Goal: Check status: Check status

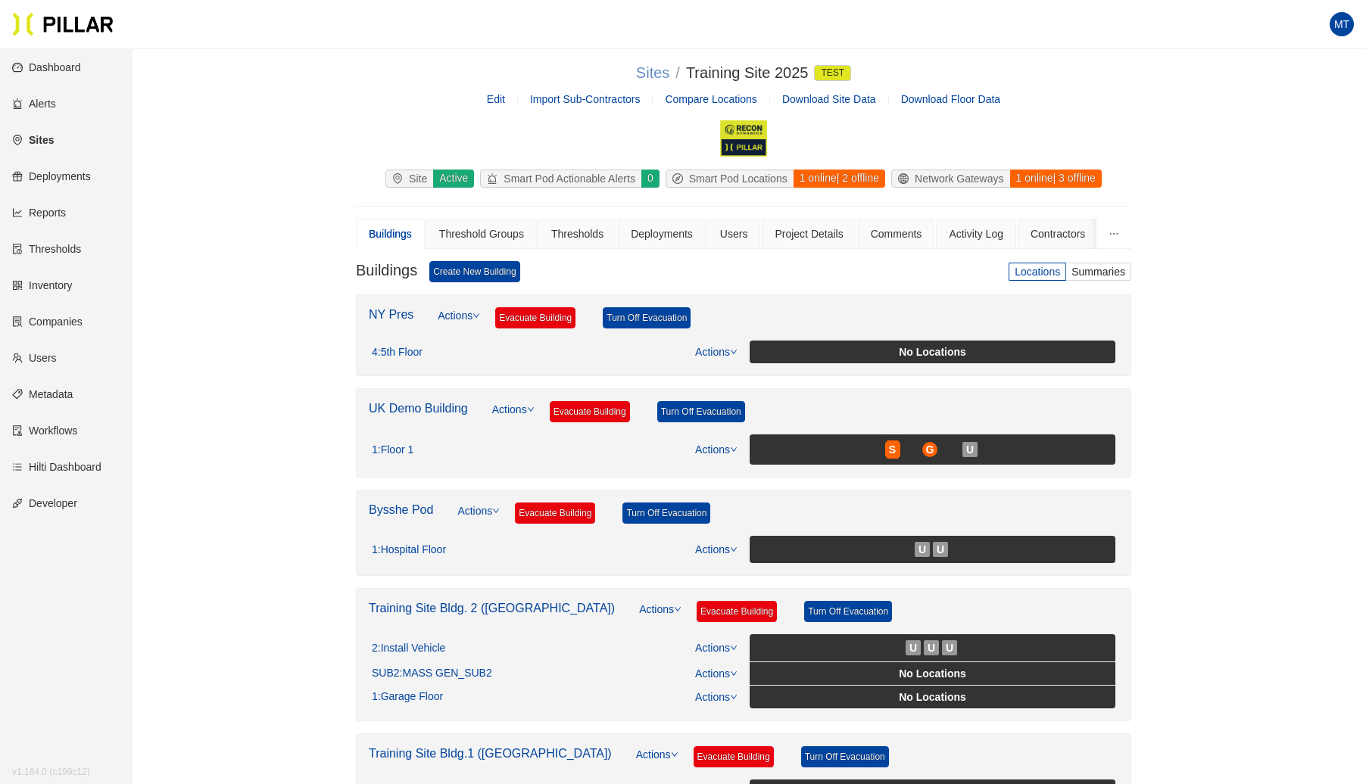
click at [642, 77] on link "Sites" at bounding box center [652, 72] width 33 height 17
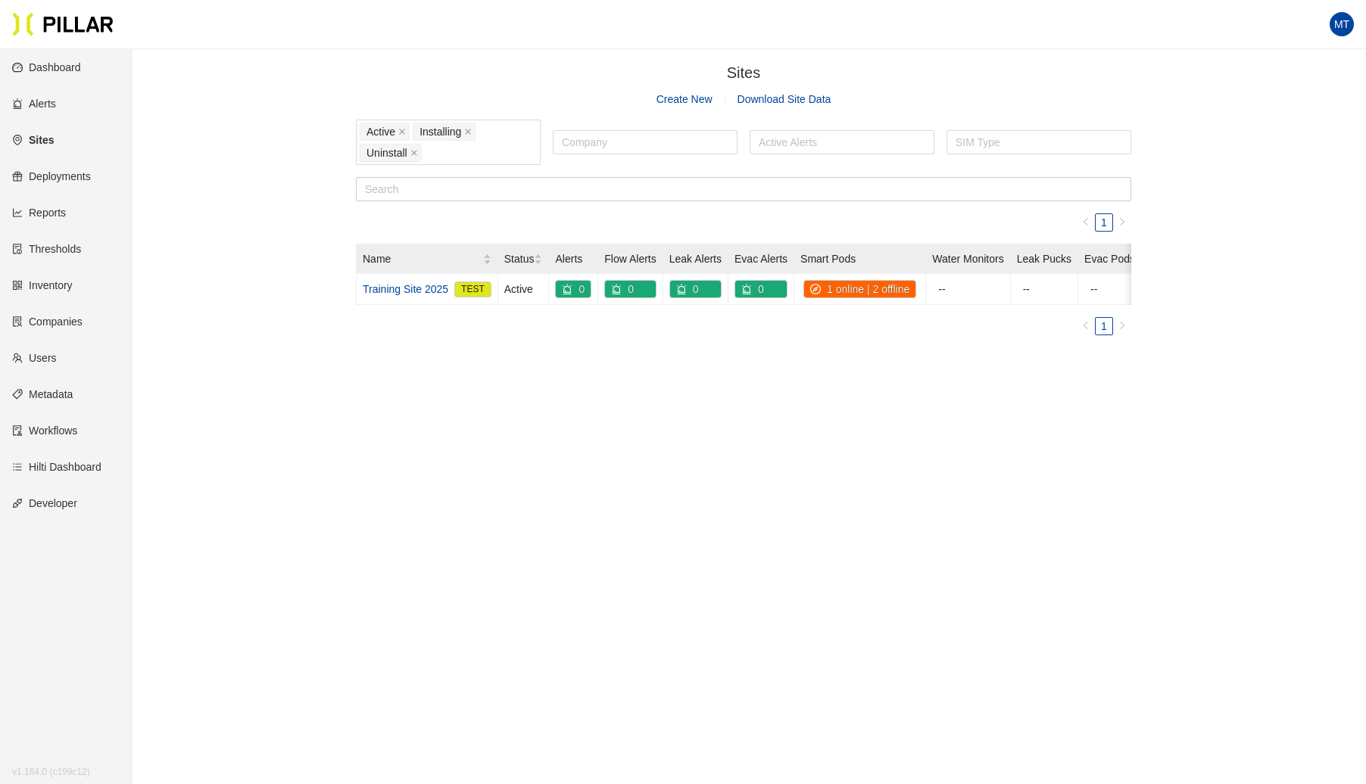
click at [41, 137] on link "Sites" at bounding box center [33, 140] width 42 height 12
click at [385, 291] on link "Training Site 2025" at bounding box center [406, 289] width 86 height 17
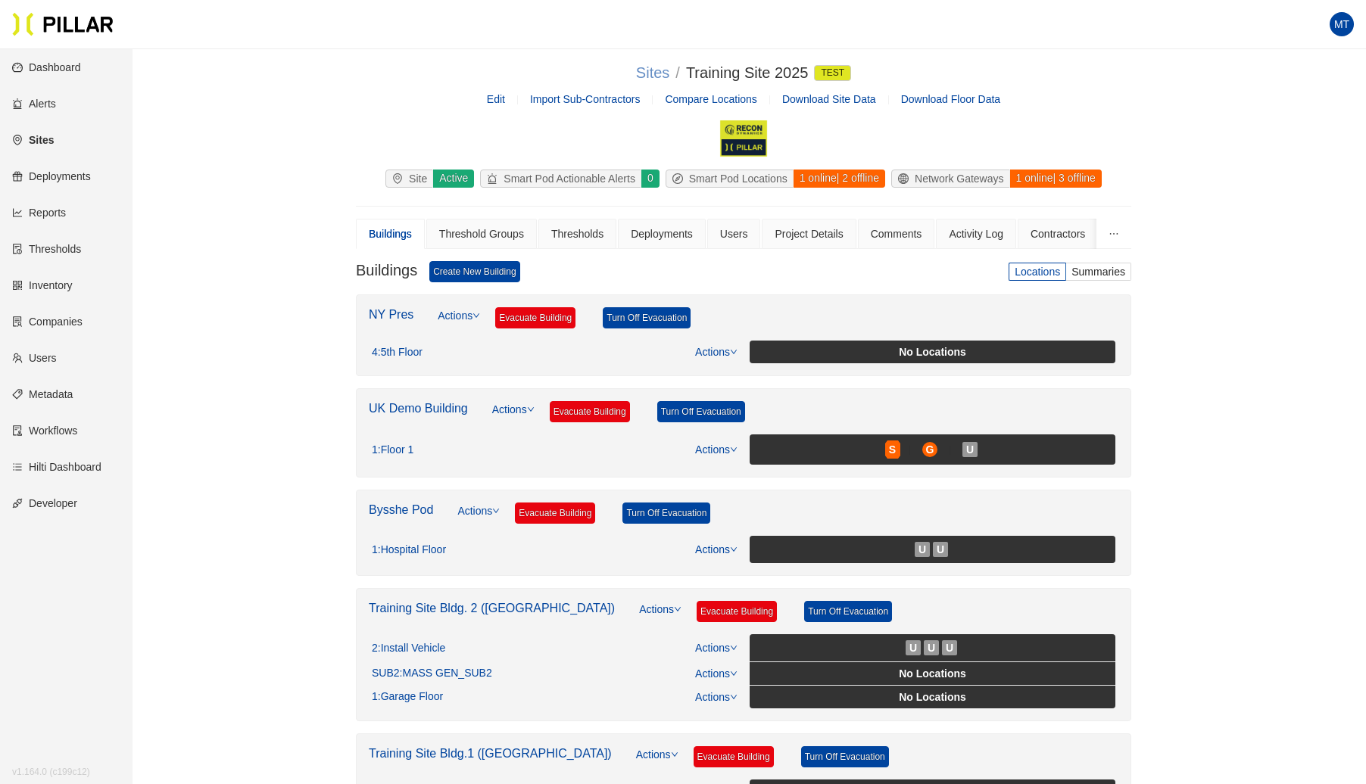
click at [649, 76] on link "Sites" at bounding box center [652, 72] width 33 height 17
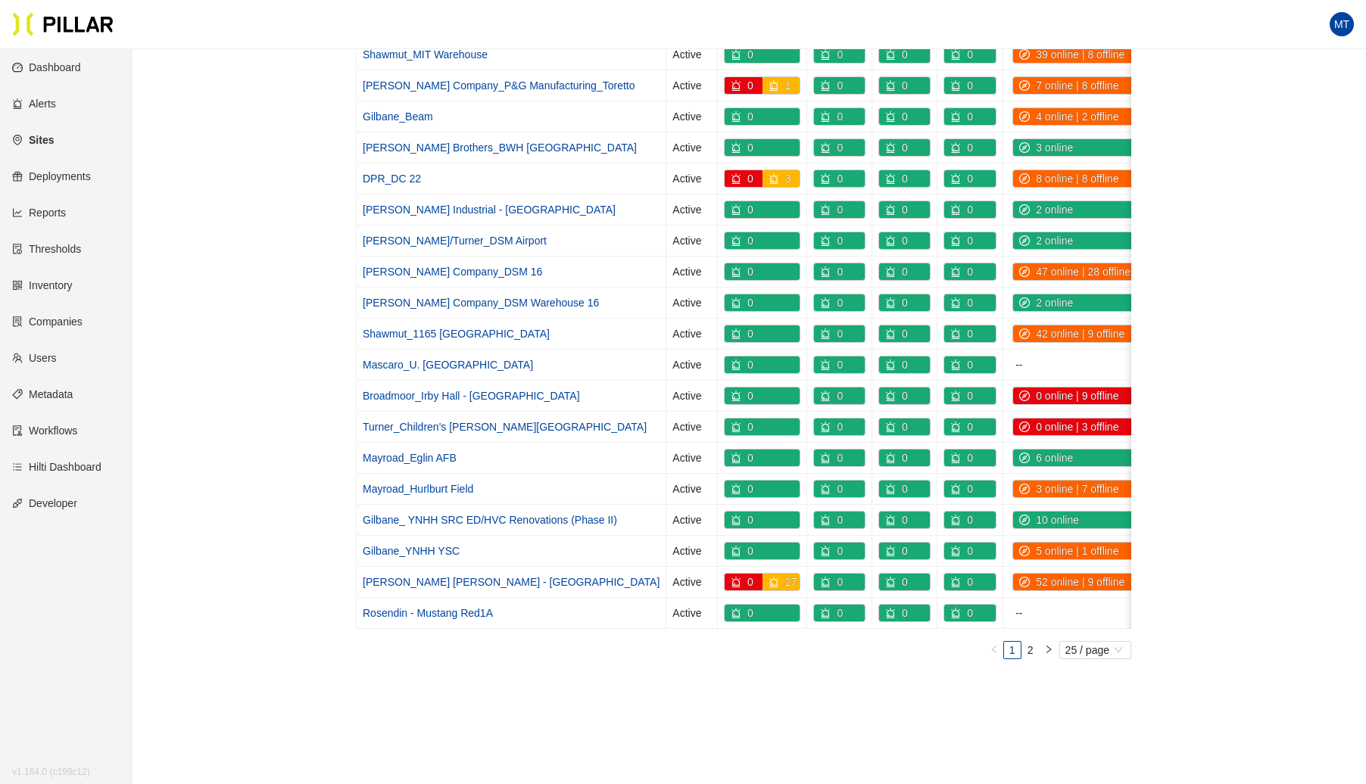
scroll to position [438, 0]
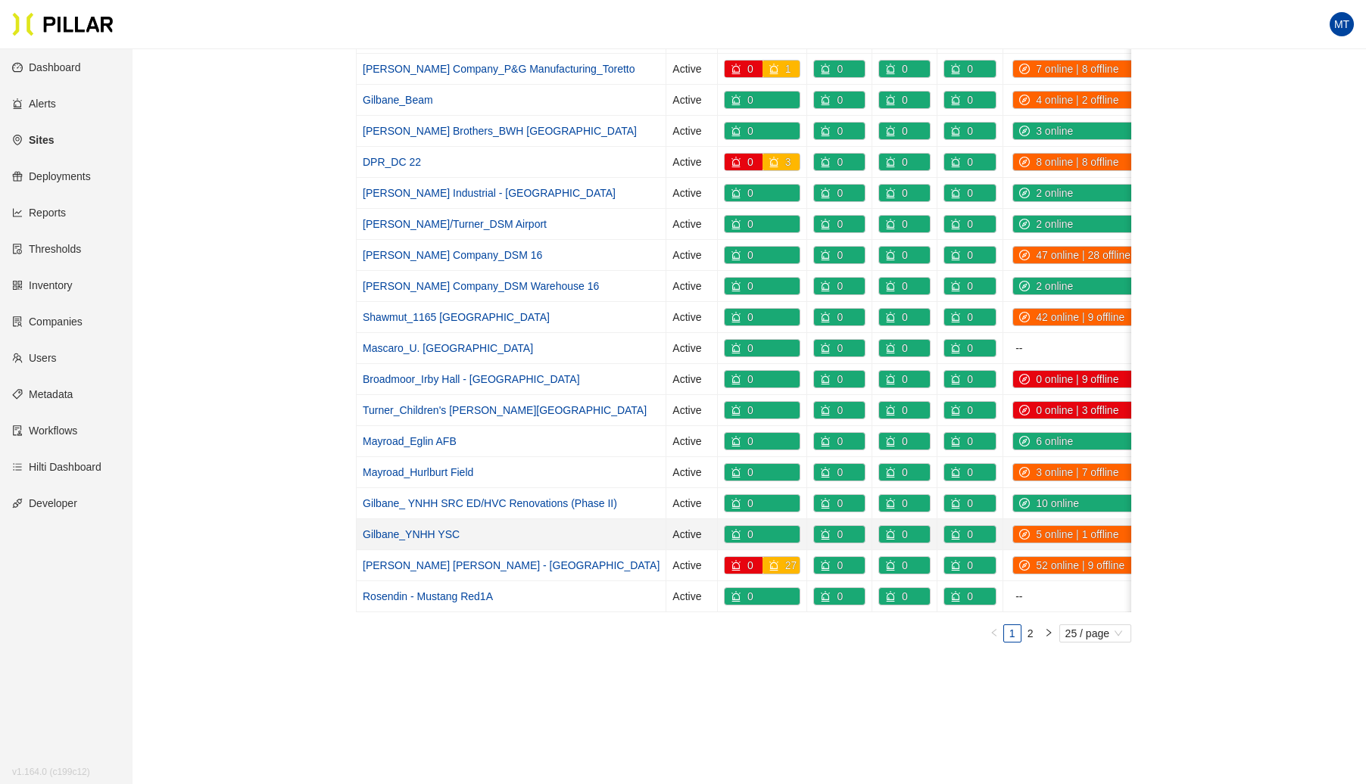
click at [427, 528] on link "Gilbane_YNHH YSC" at bounding box center [411, 534] width 97 height 12
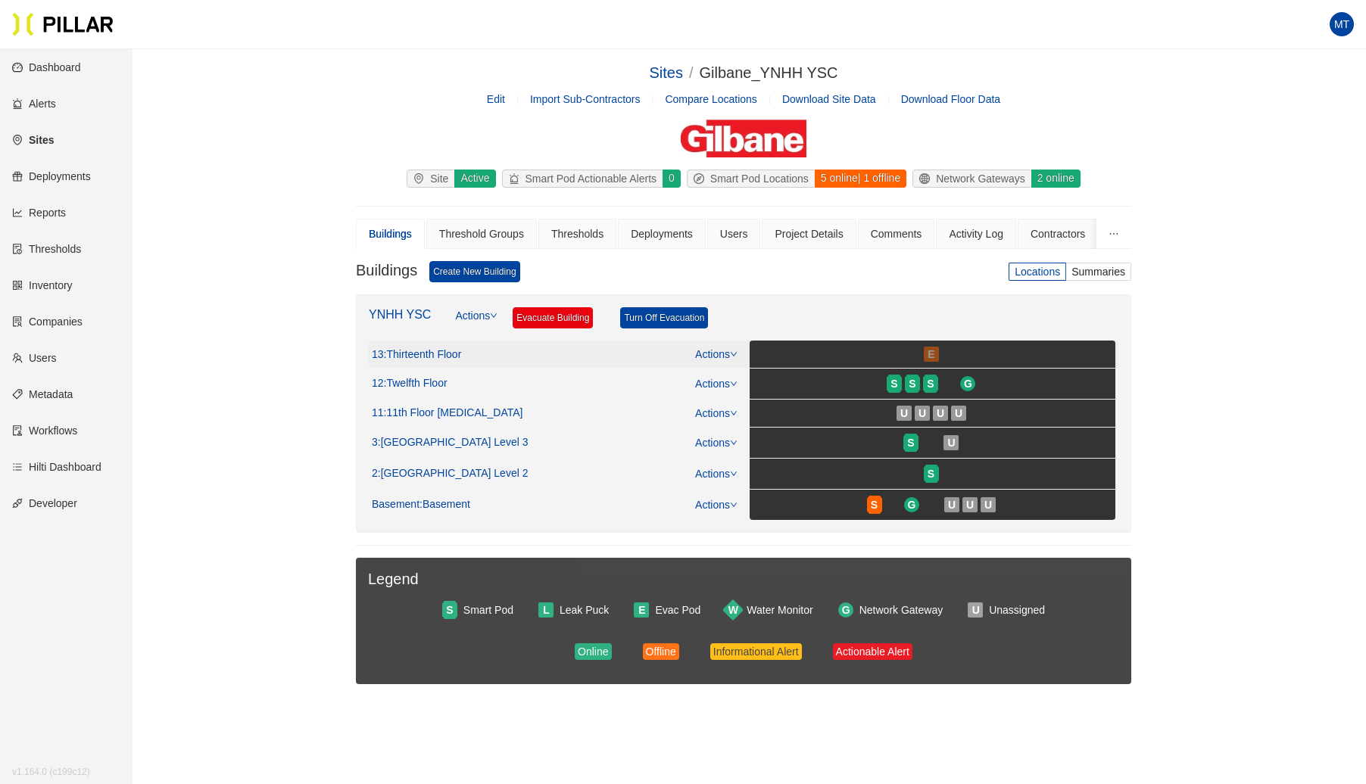
click at [931, 351] on span "E" at bounding box center [930, 354] width 7 height 17
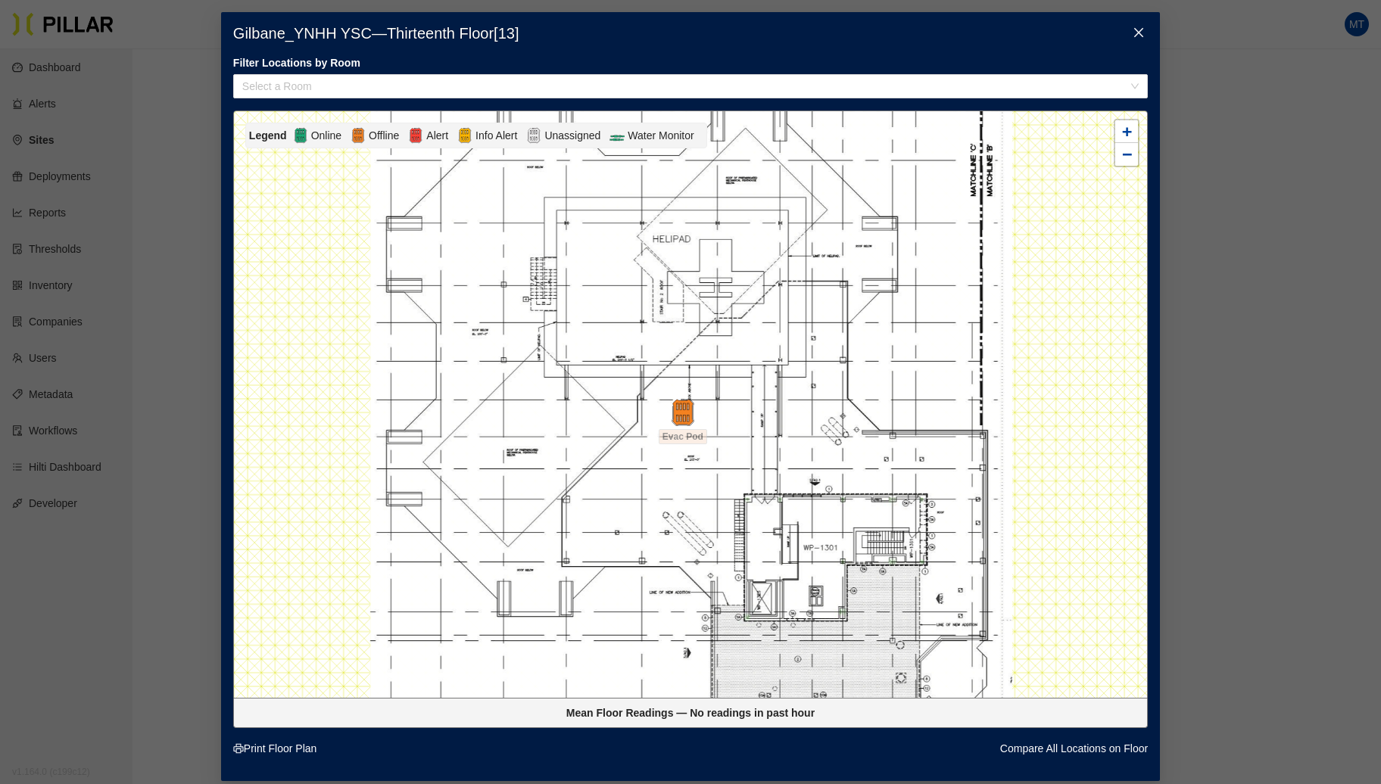
click at [1134, 36] on icon "close" at bounding box center [1138, 32] width 9 height 9
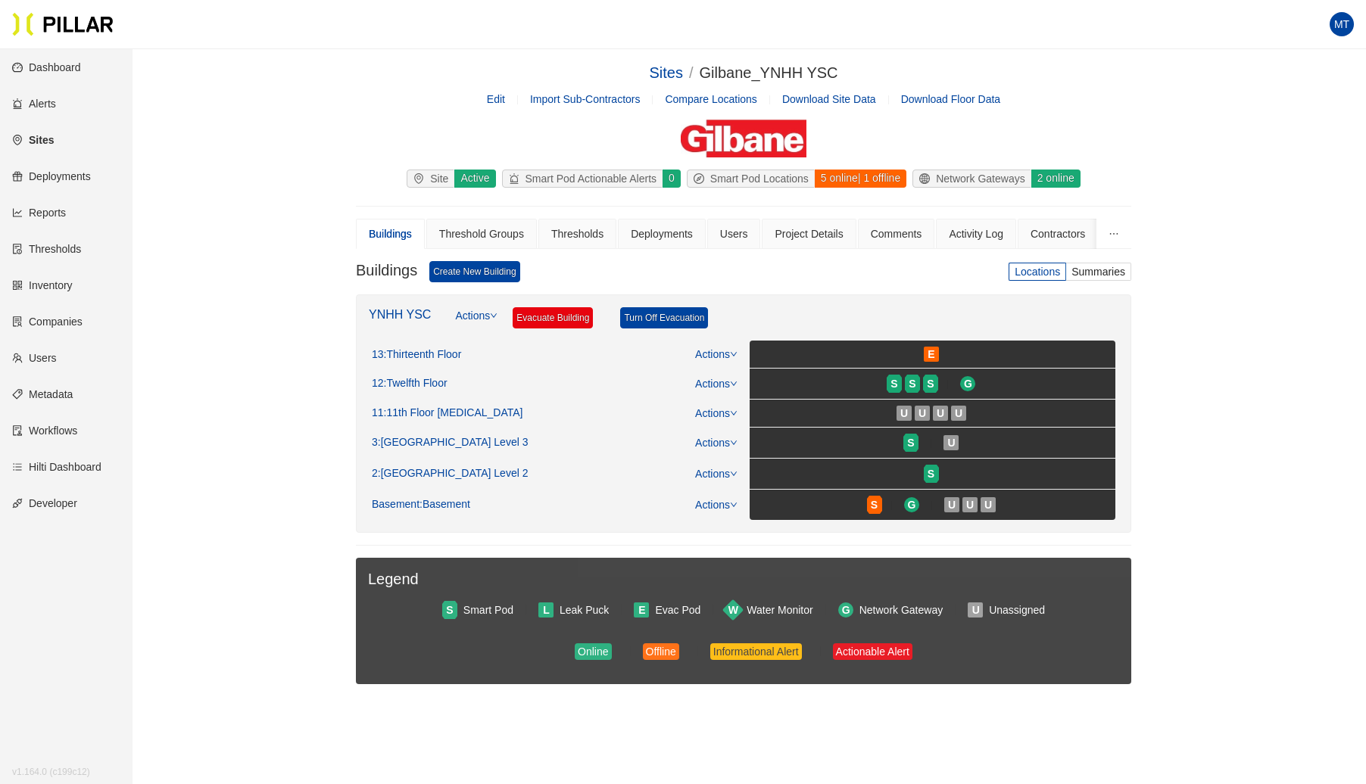
click at [937, 354] on div "E" at bounding box center [931, 354] width 15 height 15
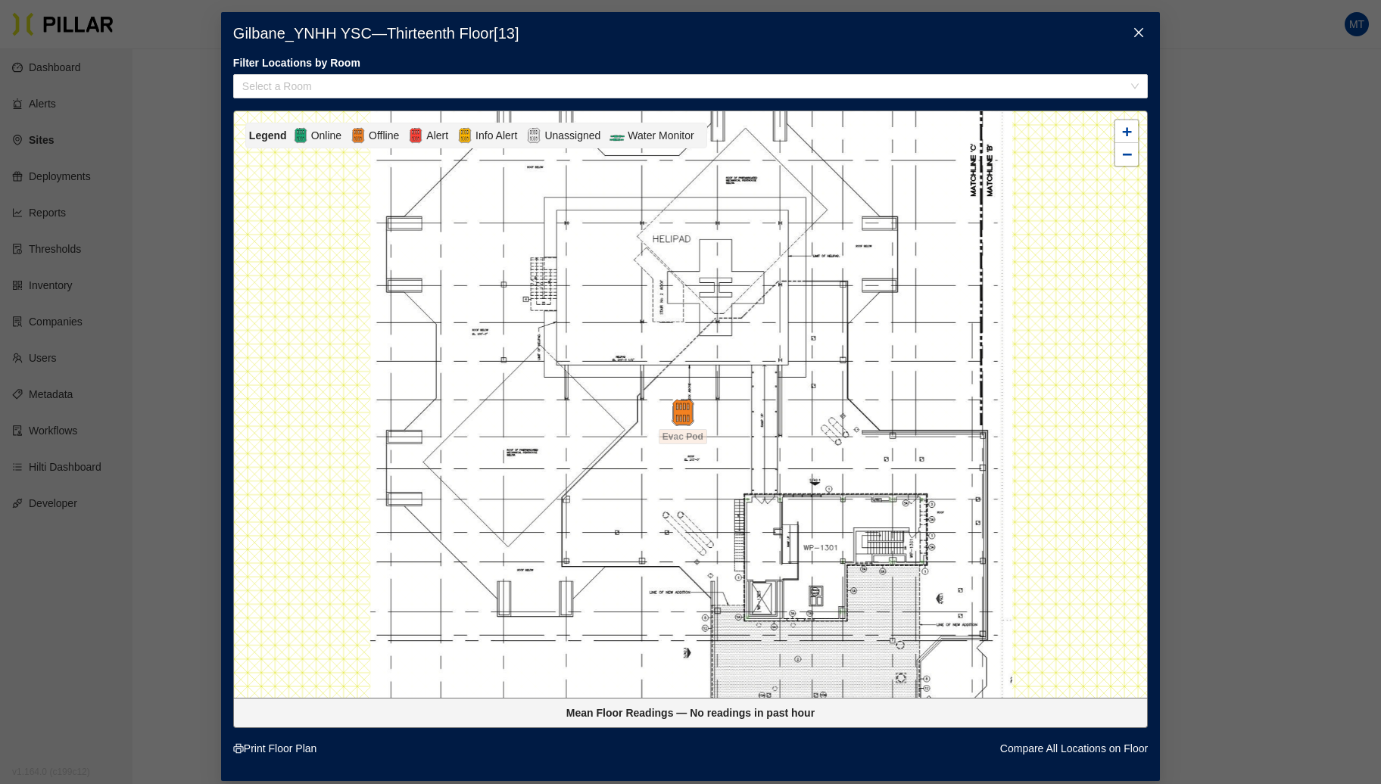
click at [1120, 48] on span "Close" at bounding box center [1138, 33] width 42 height 42
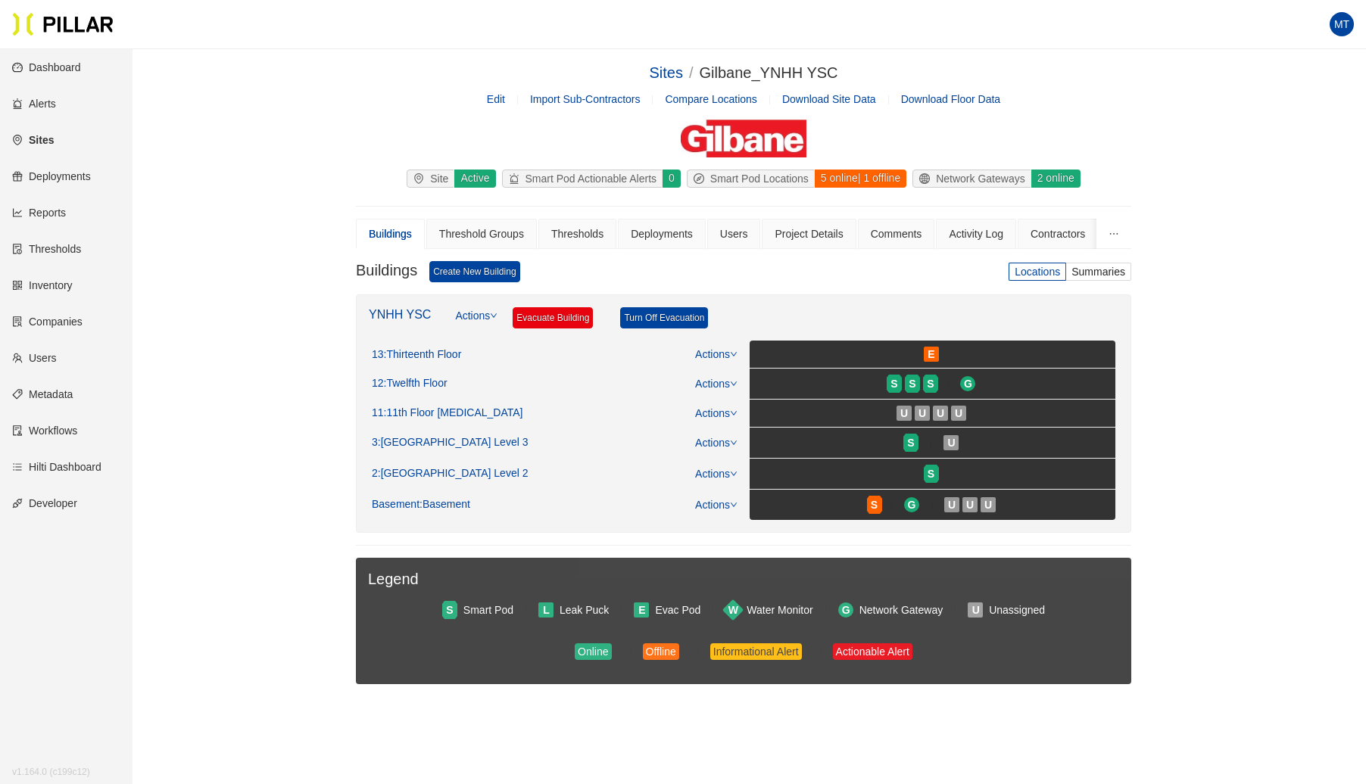
click at [428, 193] on div "Site Active Smart Pod Actionable Alerts 0 Smart Pod Locations 5 online | 1 offl…" at bounding box center [743, 182] width 775 height 24
click at [669, 69] on link "Sites" at bounding box center [665, 72] width 33 height 17
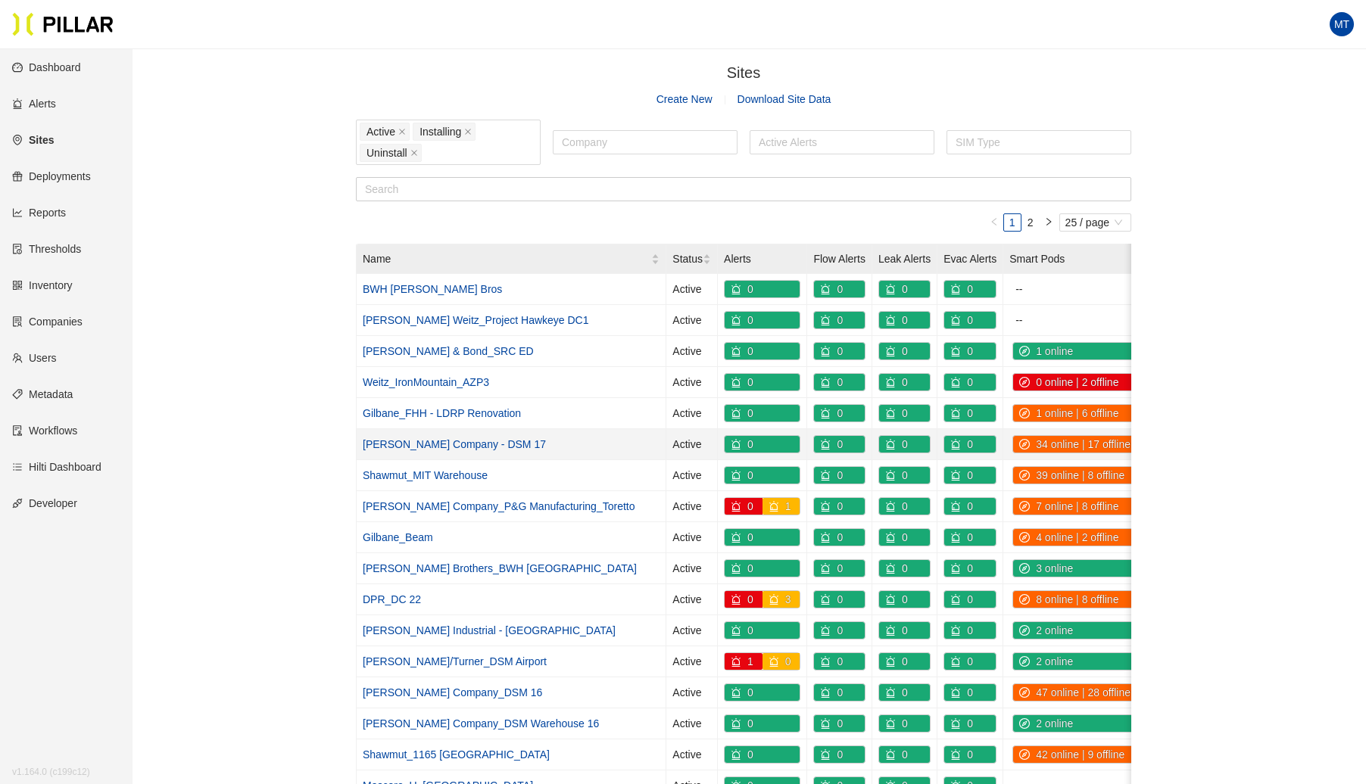
click at [450, 438] on link "[PERSON_NAME] Company - DSM 17" at bounding box center [454, 444] width 183 height 12
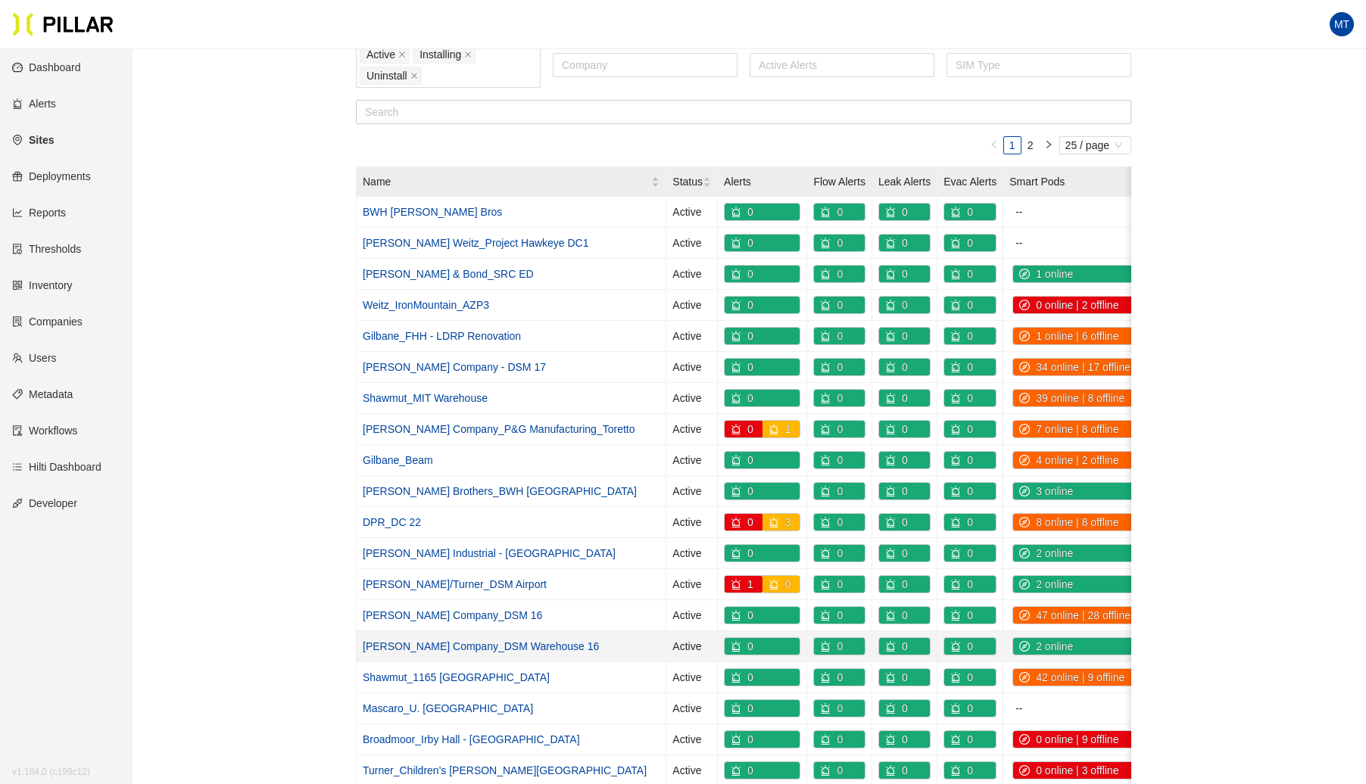
scroll to position [88, 0]
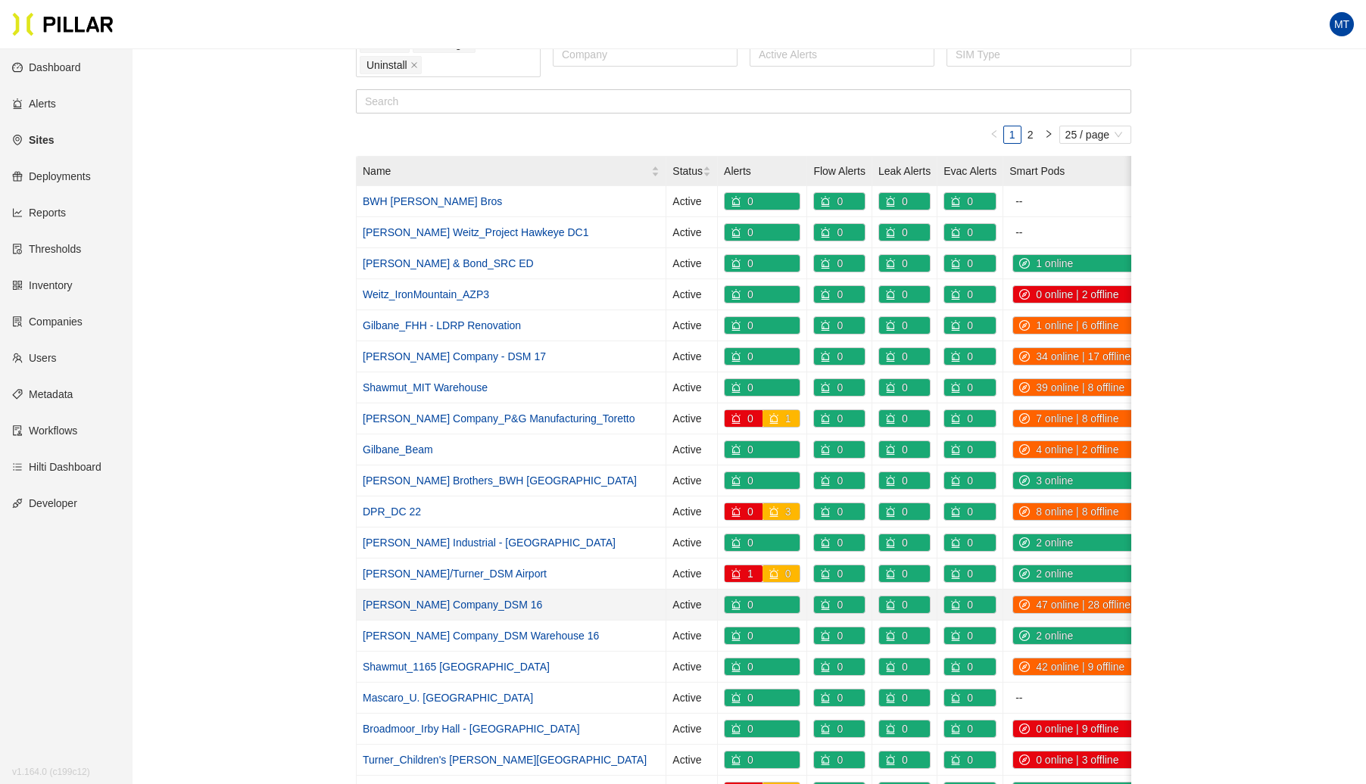
click at [453, 599] on link "[PERSON_NAME] Company_DSM 16" at bounding box center [452, 605] width 179 height 12
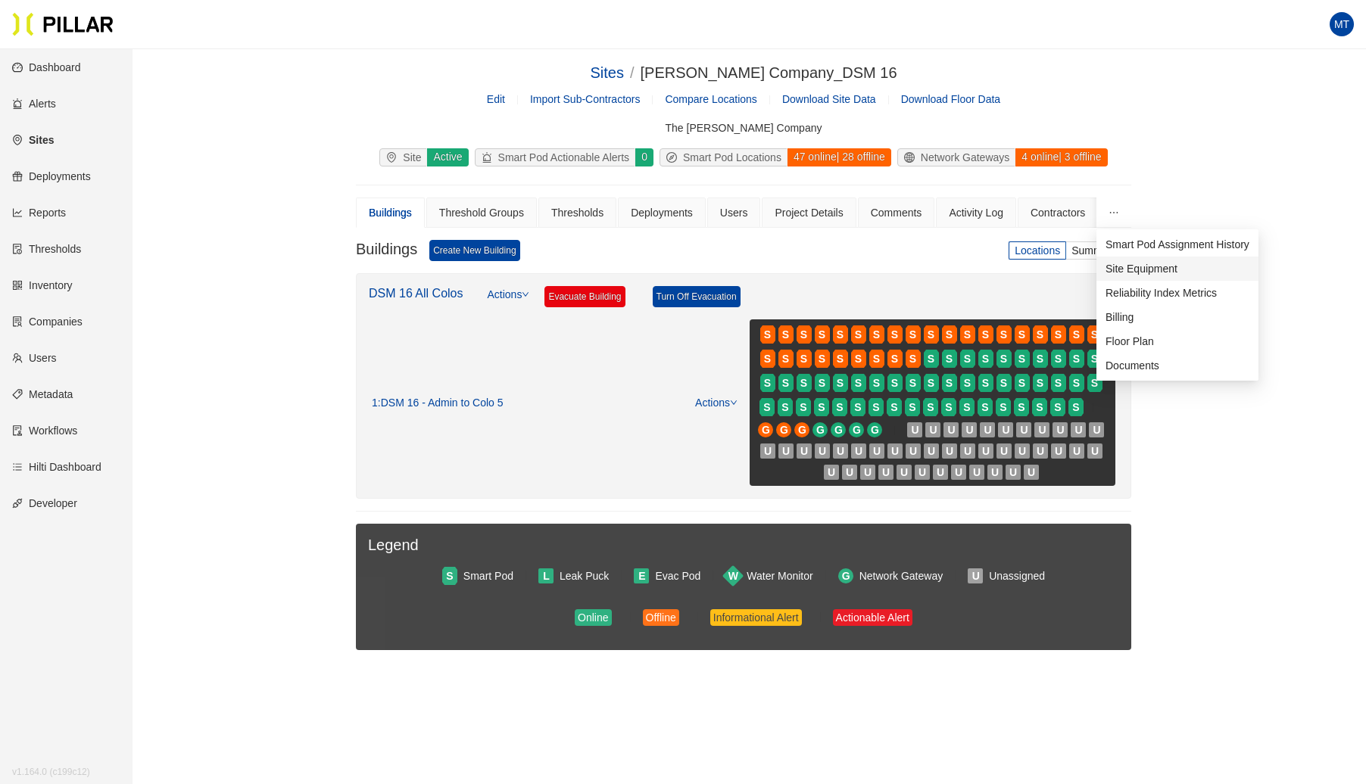
click at [1114, 263] on span "Site Equipment" at bounding box center [1141, 269] width 72 height 12
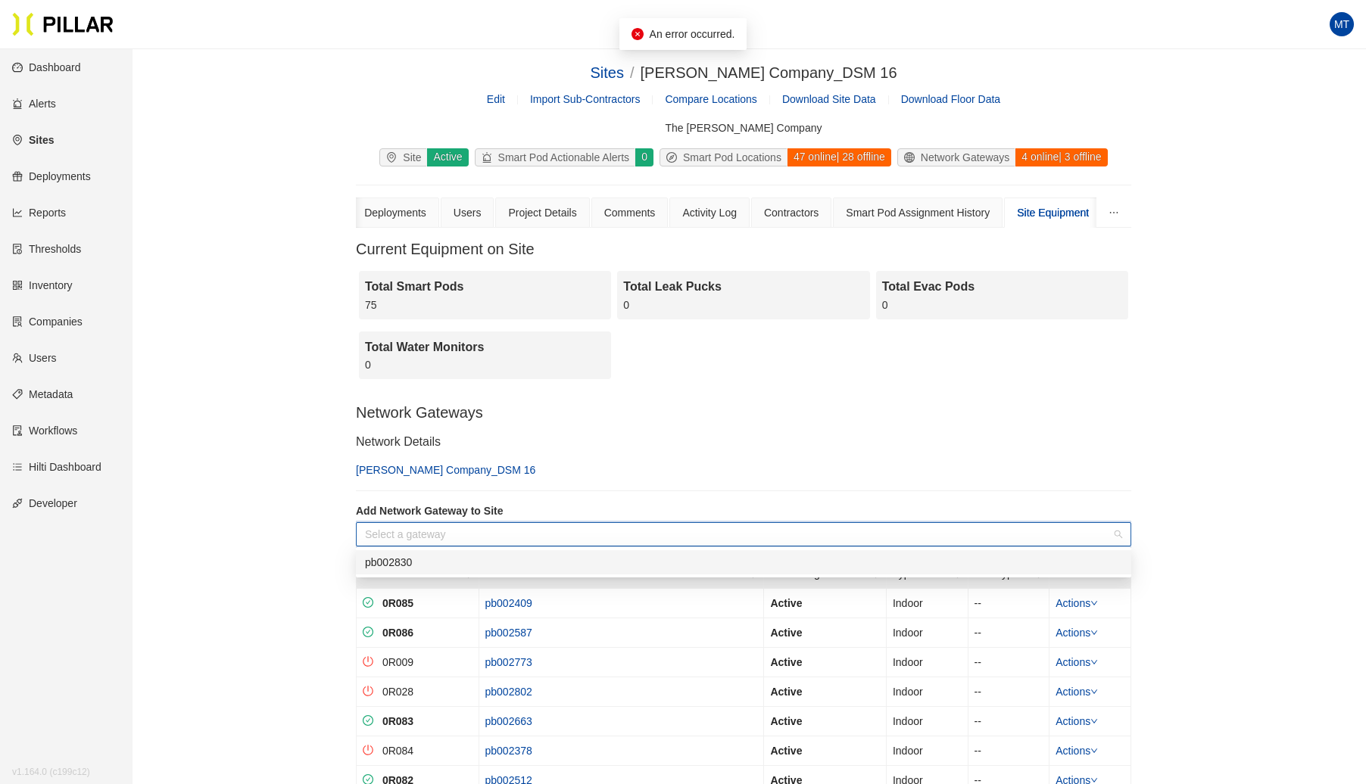
click at [598, 528] on input "search" at bounding box center [738, 534] width 746 height 23
click at [457, 528] on input "search" at bounding box center [738, 534] width 746 height 23
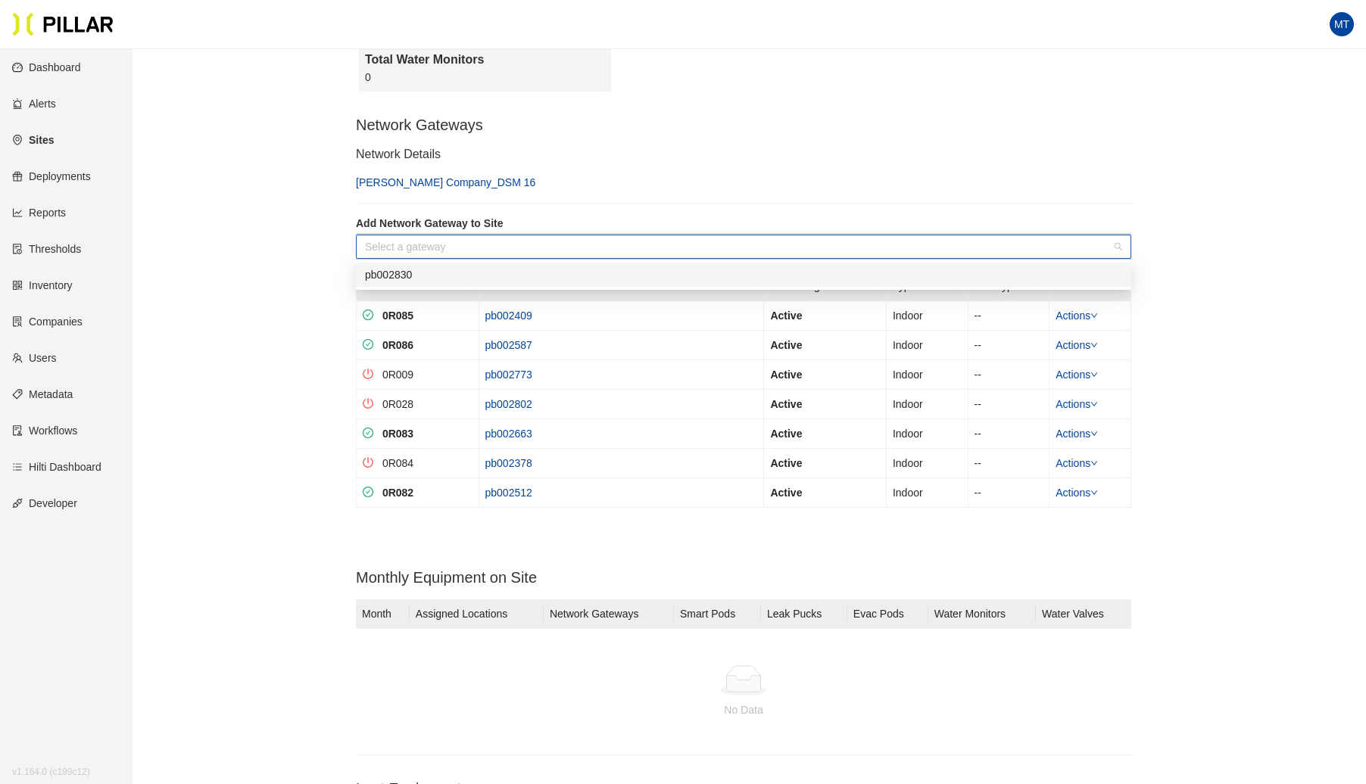
scroll to position [342, 0]
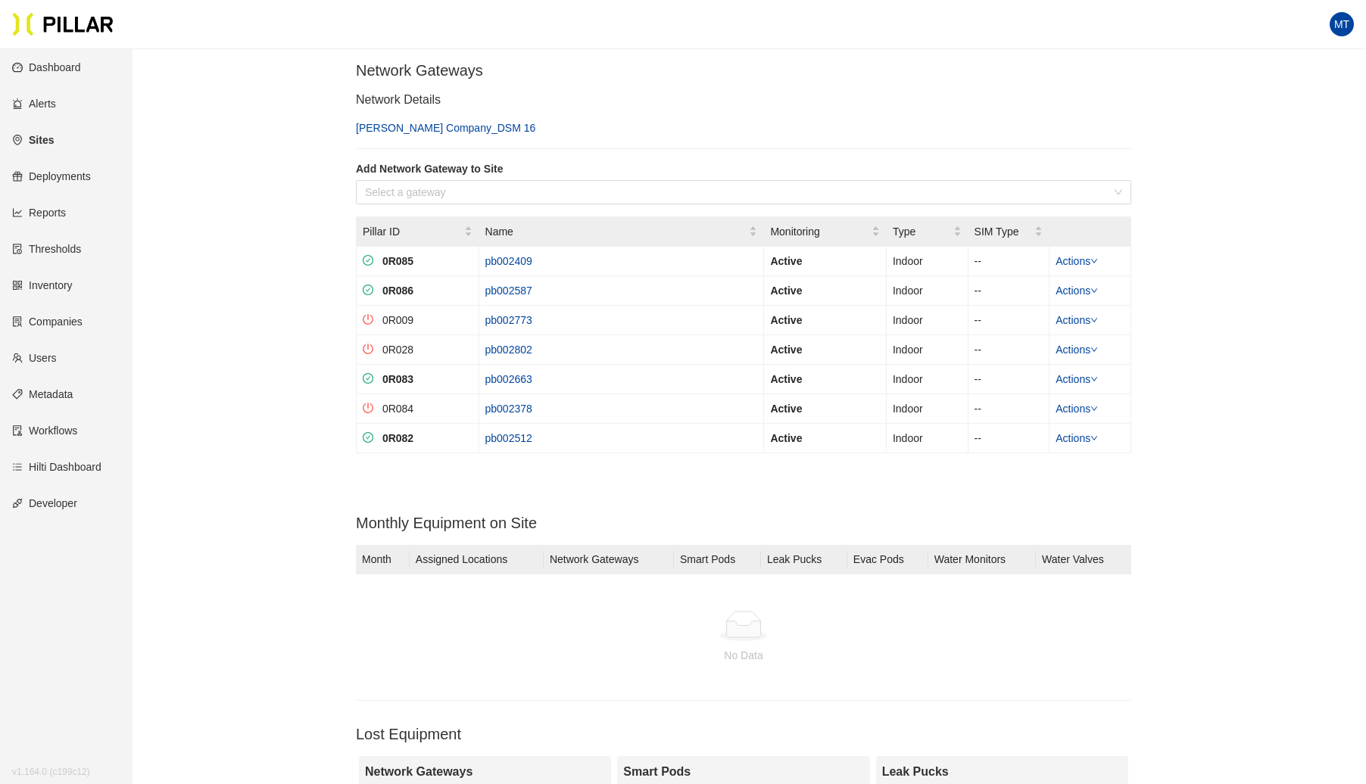
click at [206, 48] on section "MT" at bounding box center [683, 24] width 1366 height 49
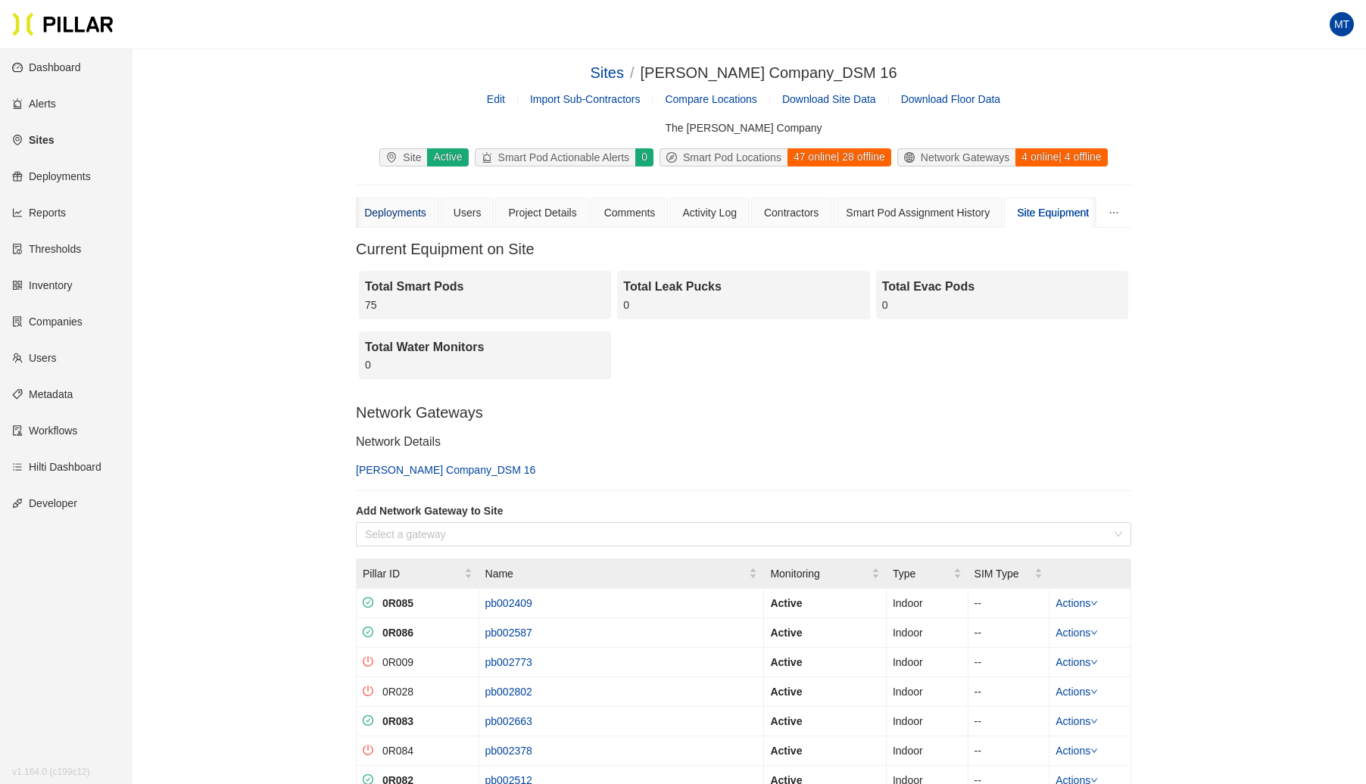
click at [385, 210] on div "Deployments" at bounding box center [395, 212] width 62 height 17
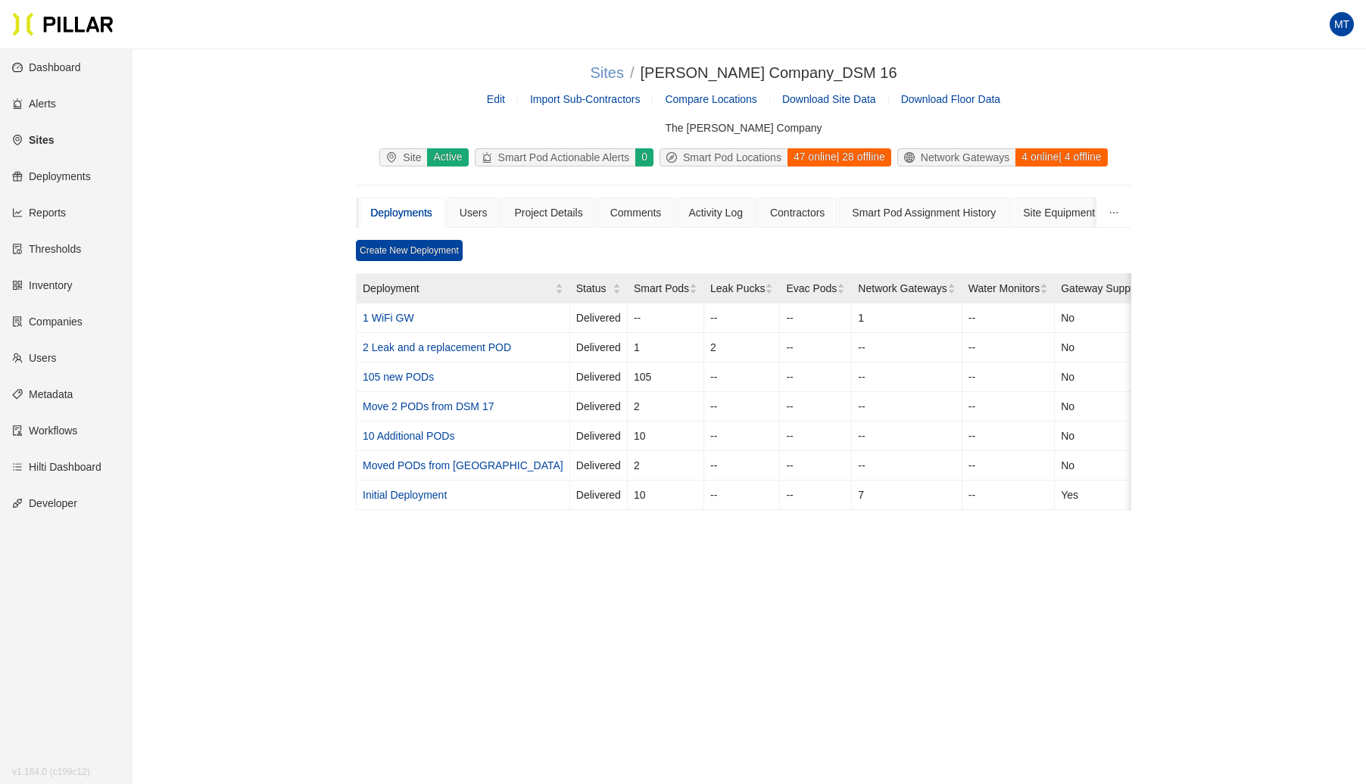
click at [623, 70] on link "Sites" at bounding box center [606, 72] width 33 height 17
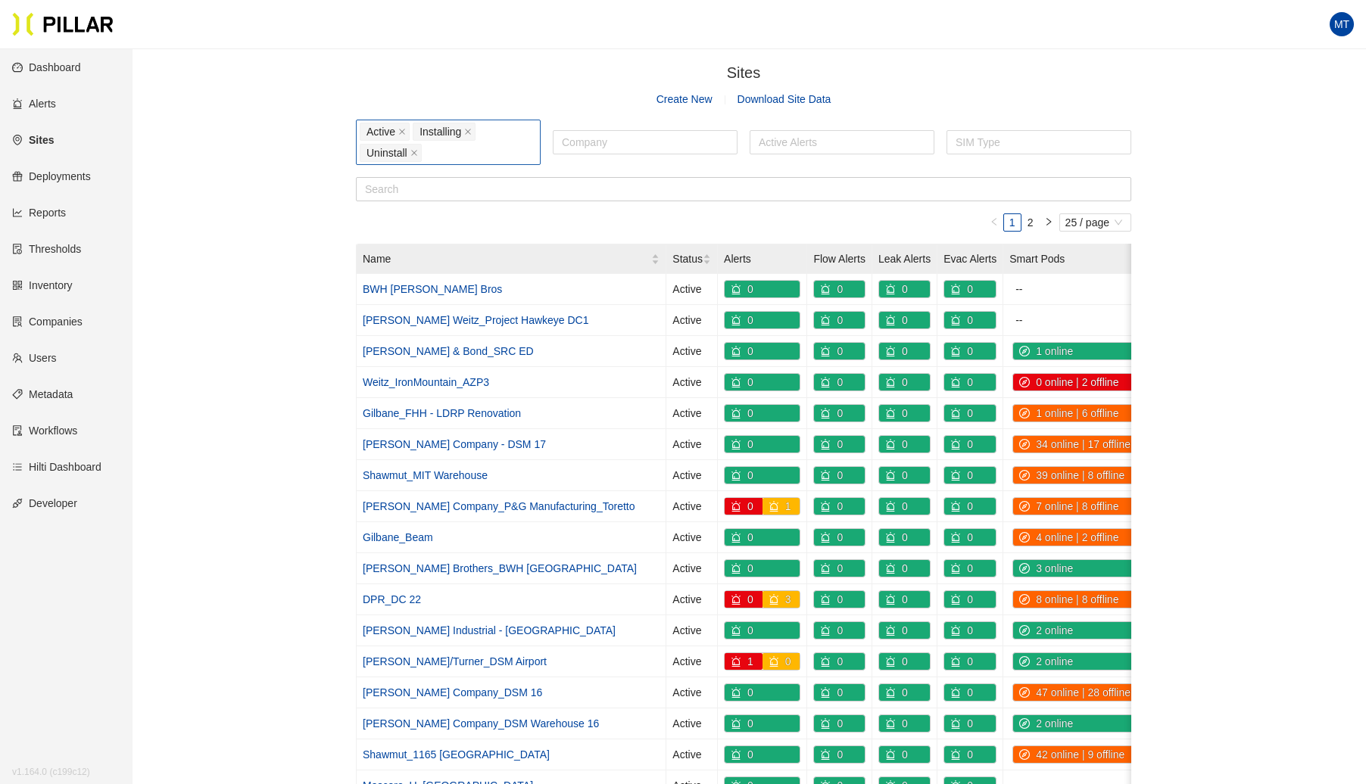
click at [476, 147] on div "Active Installing Uninstall" at bounding box center [448, 142] width 177 height 42
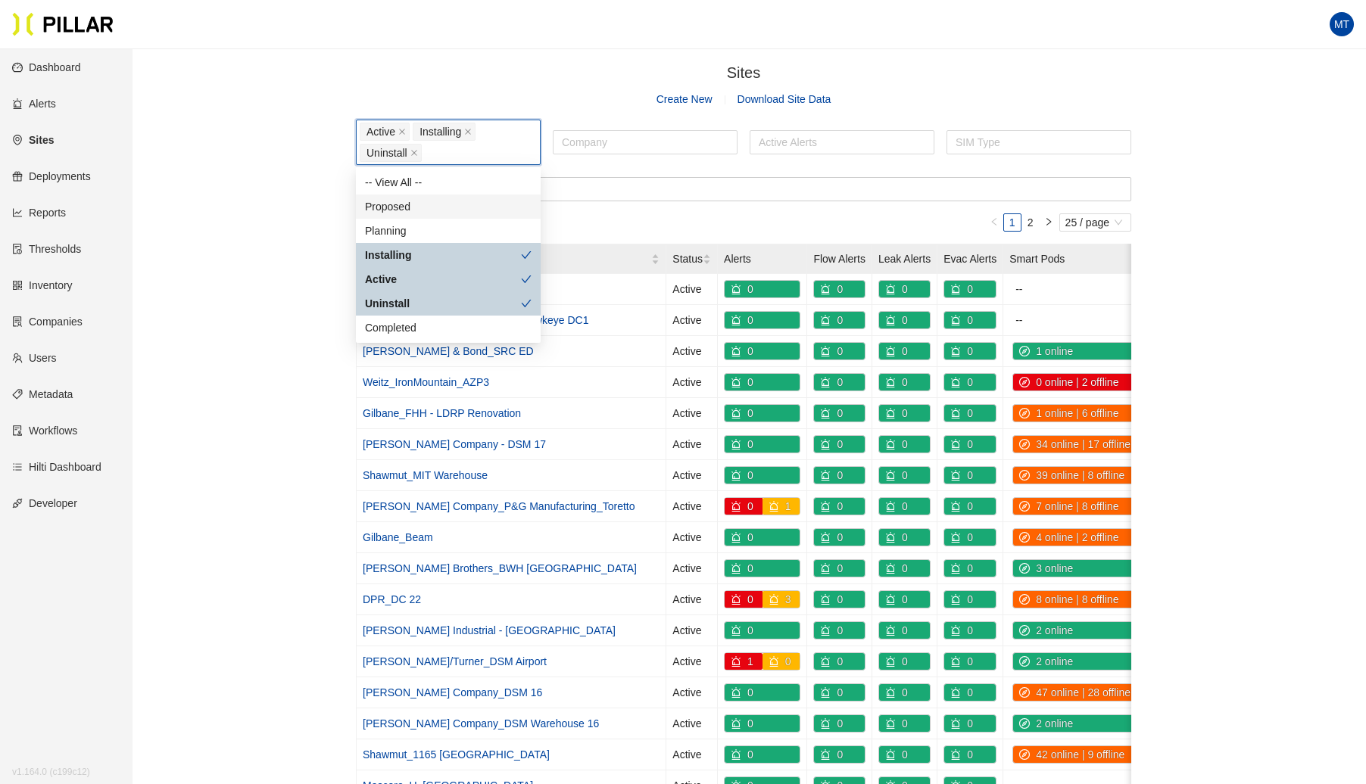
click at [435, 204] on div "Proposed" at bounding box center [448, 206] width 167 height 17
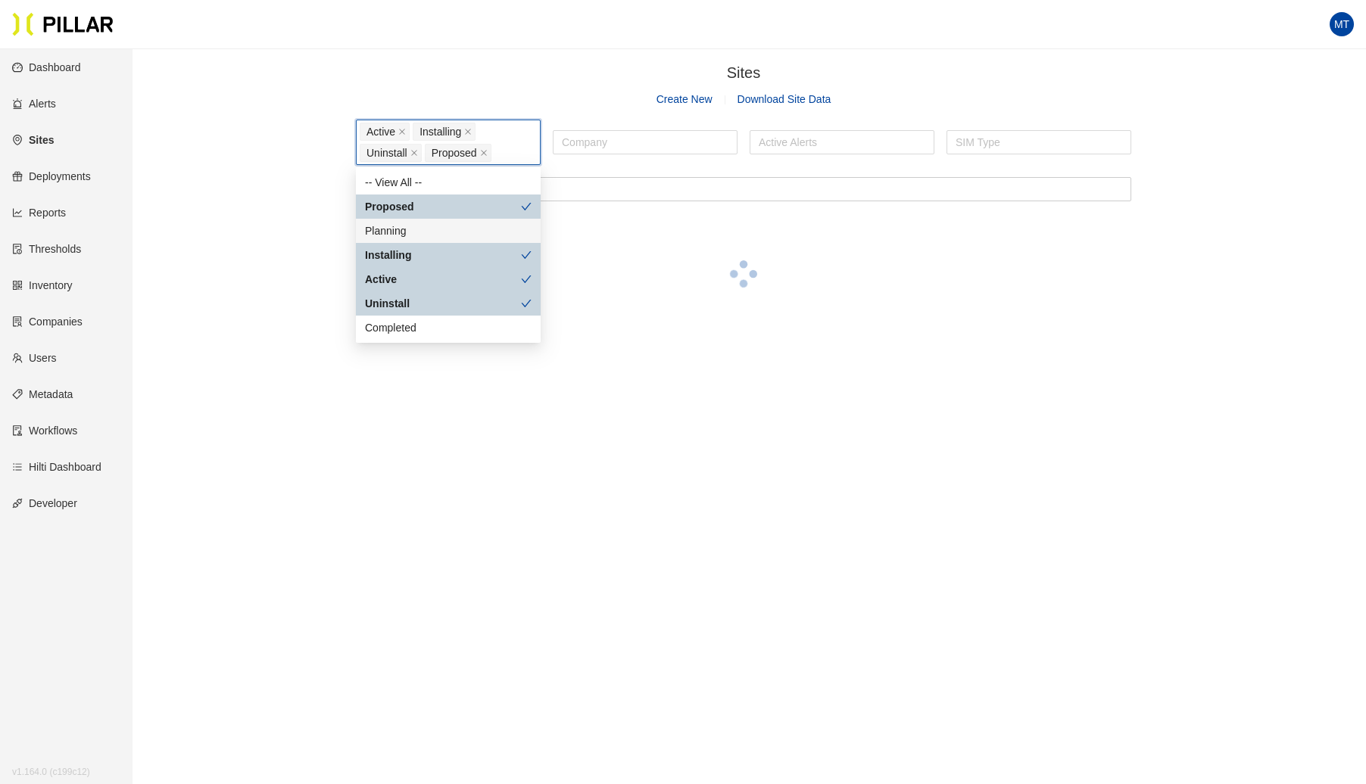
click at [406, 227] on div "Planning" at bounding box center [448, 231] width 167 height 17
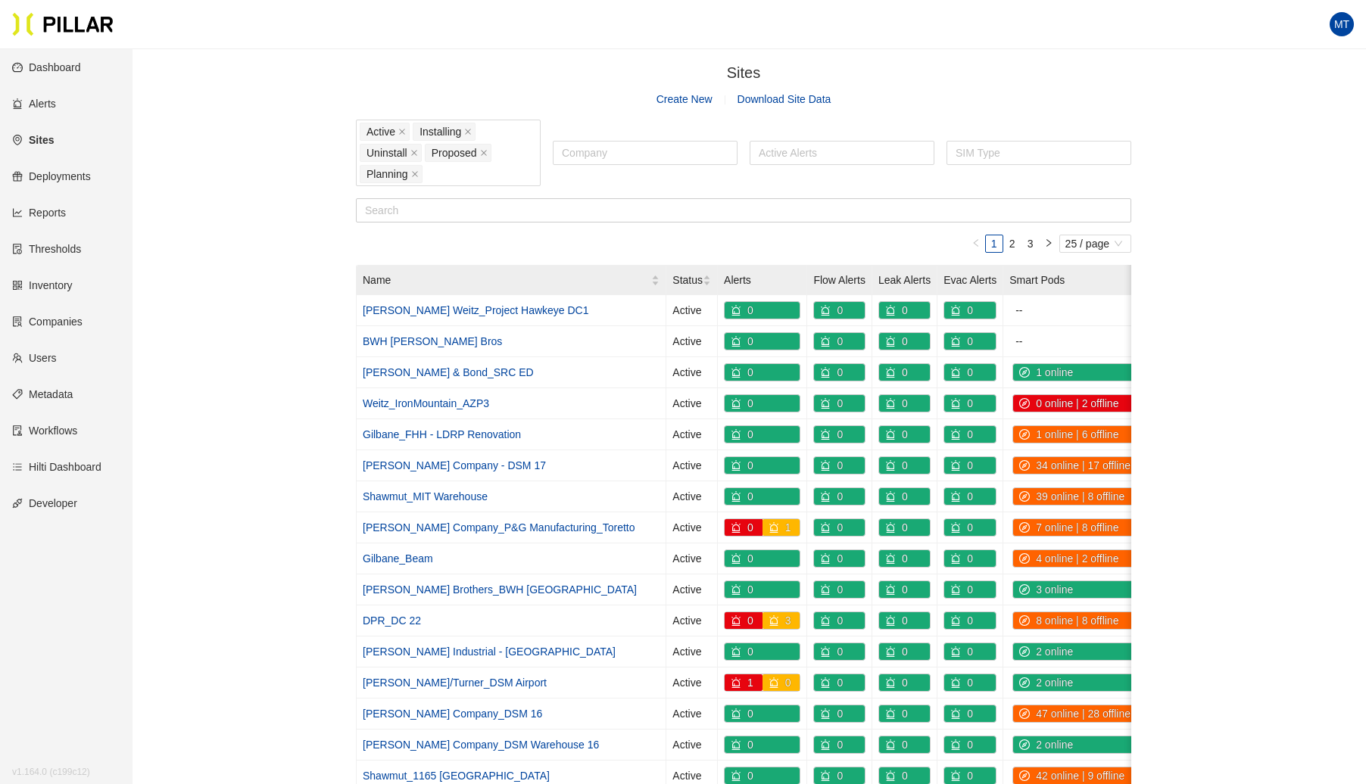
click at [276, 255] on div "Sites / Create New Download Site Data Active Installing Uninstall Proposed Plan…" at bounding box center [744, 587] width 1148 height 1052
click at [462, 207] on input "text" at bounding box center [743, 210] width 775 height 24
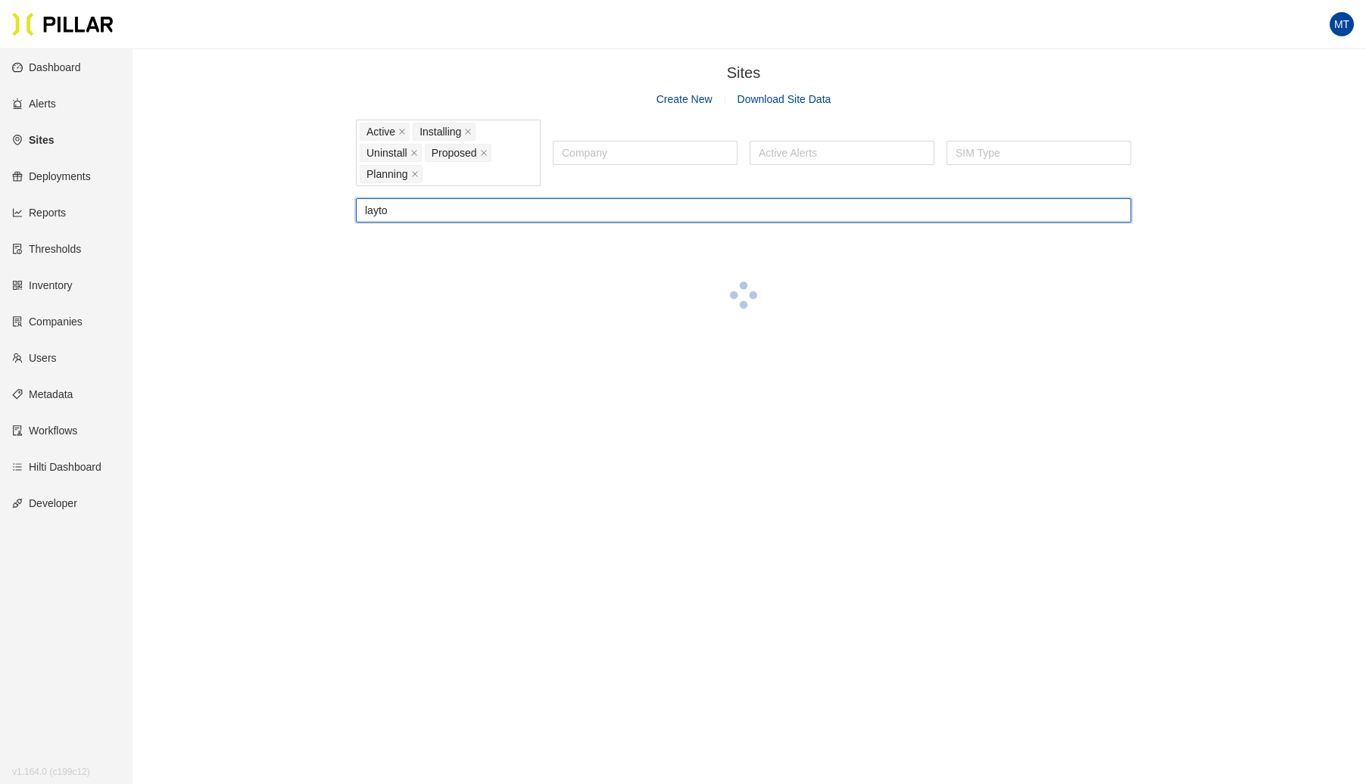
type input "[PERSON_NAME]"
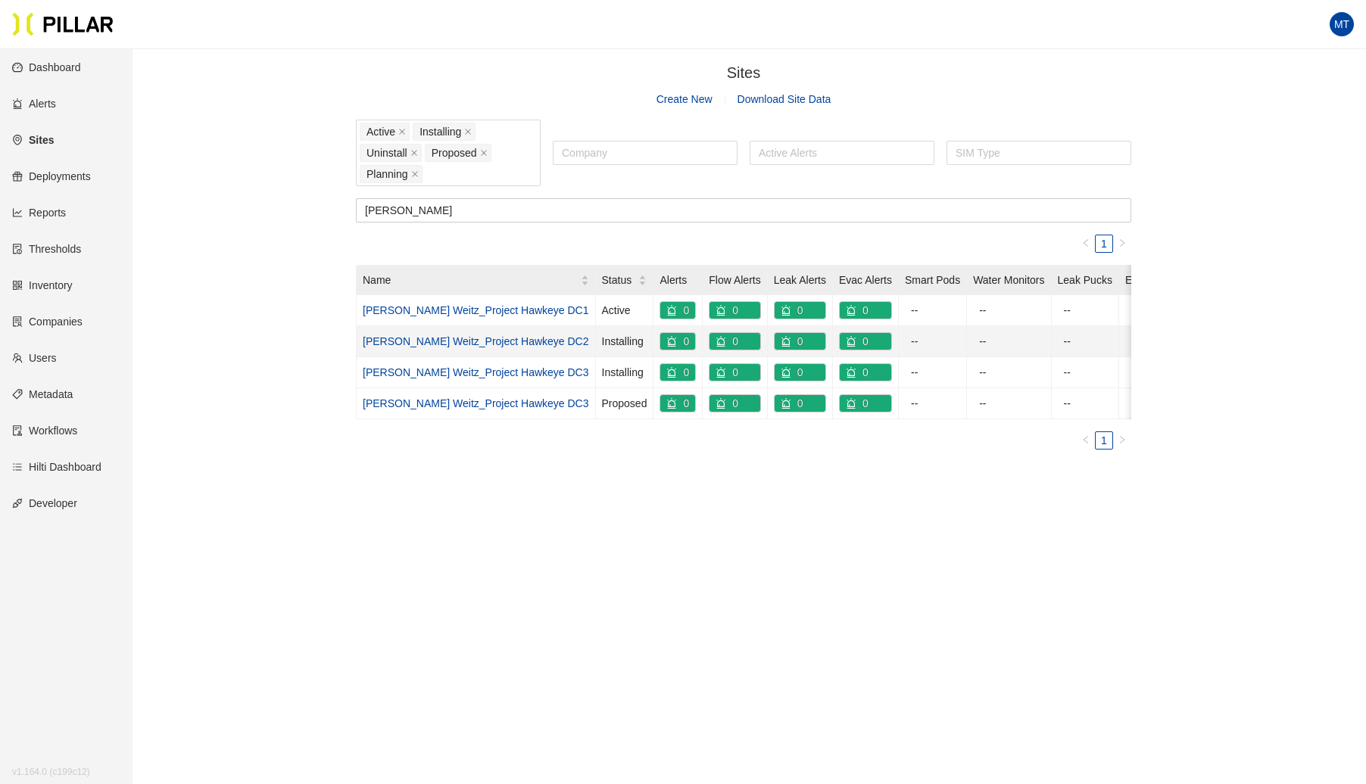
click at [493, 335] on link "[PERSON_NAME] Weitz_Project Hawkeye DC2" at bounding box center [476, 341] width 226 height 12
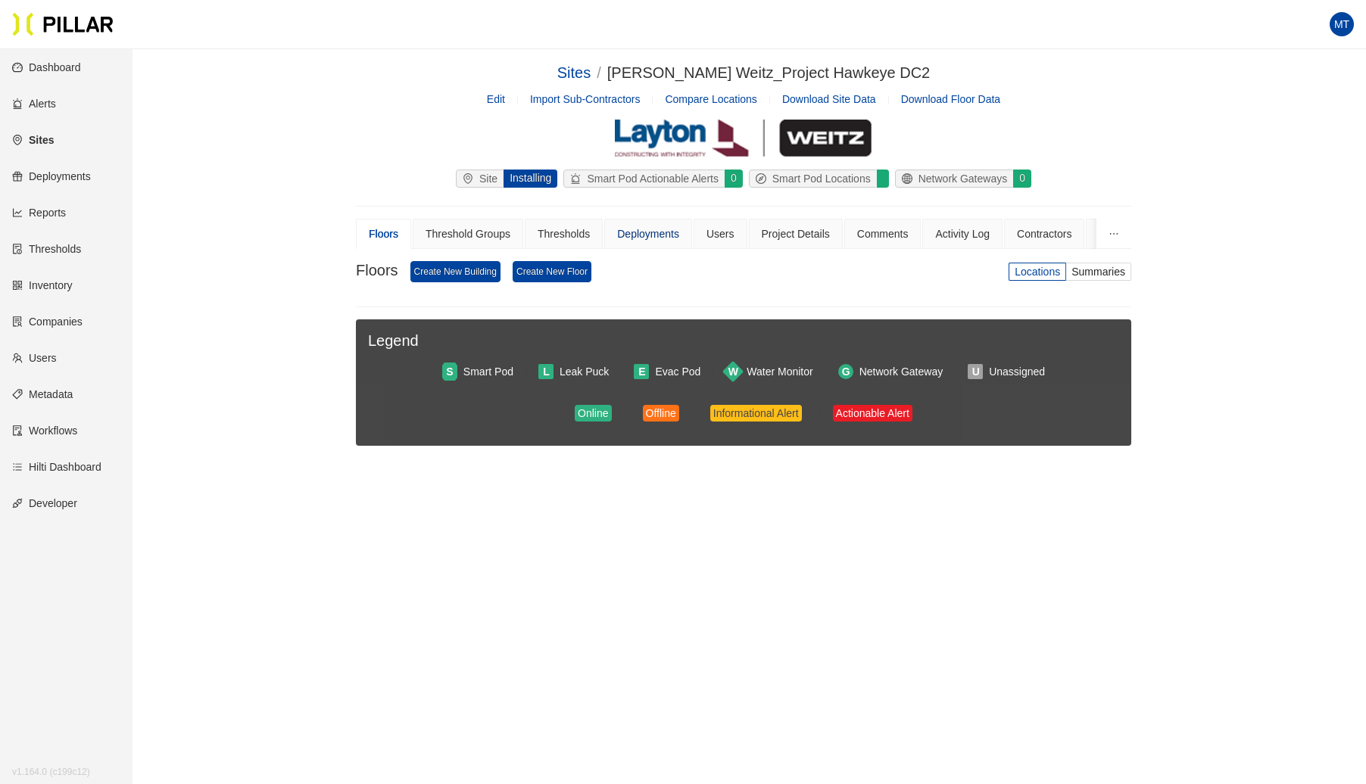
click at [657, 233] on div "Deployments" at bounding box center [648, 234] width 62 height 17
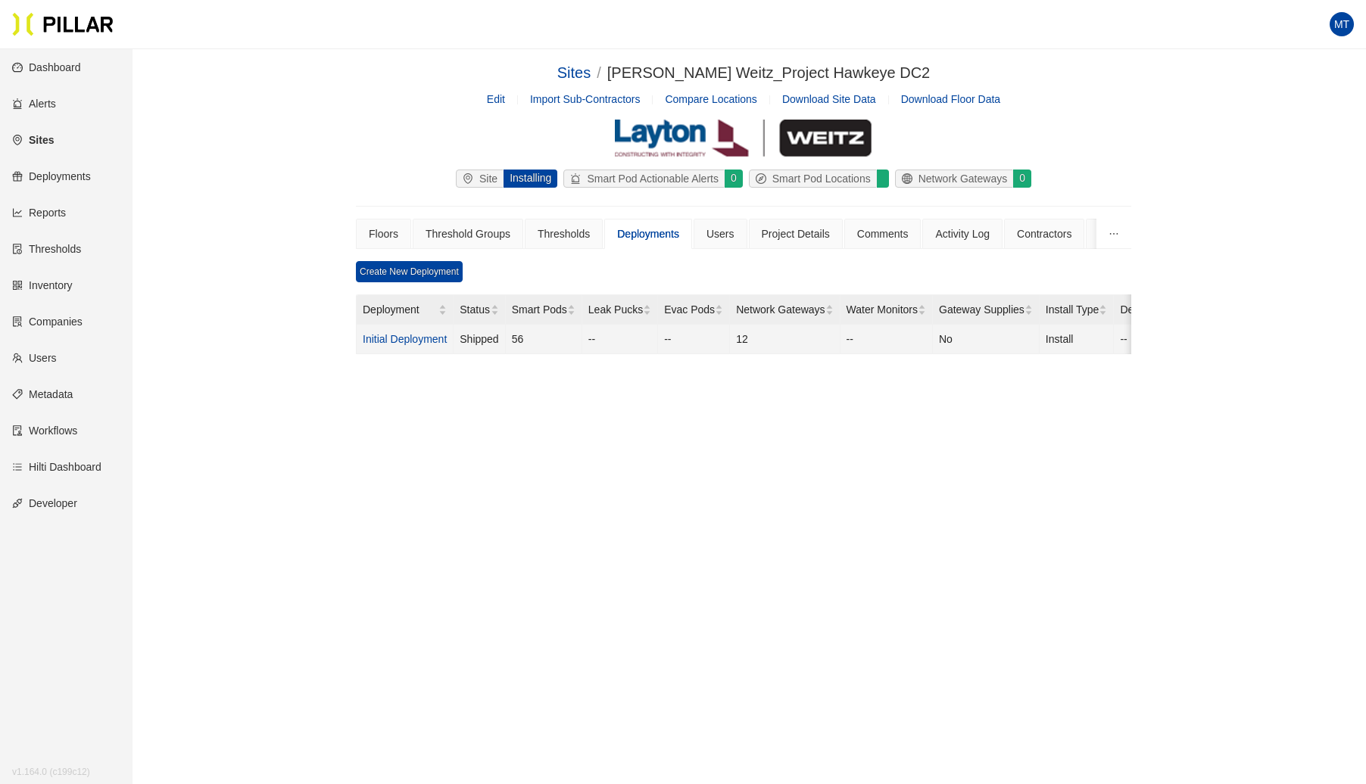
click at [407, 339] on link "Initial Deployment" at bounding box center [405, 339] width 84 height 12
click at [412, 334] on link "Initial Deployment" at bounding box center [405, 339] width 84 height 12
